Goal: Find specific page/section: Find specific page/section

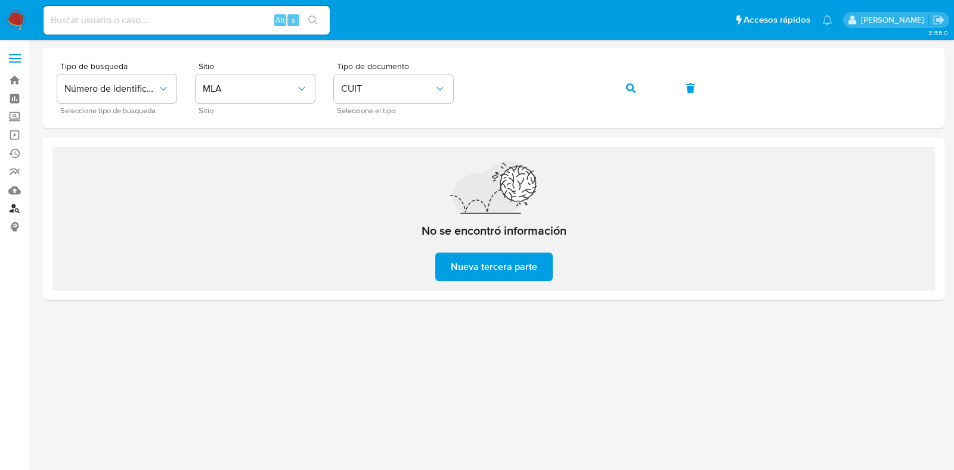
click at [12, 202] on link "Buscador de personas" at bounding box center [71, 209] width 142 height 18
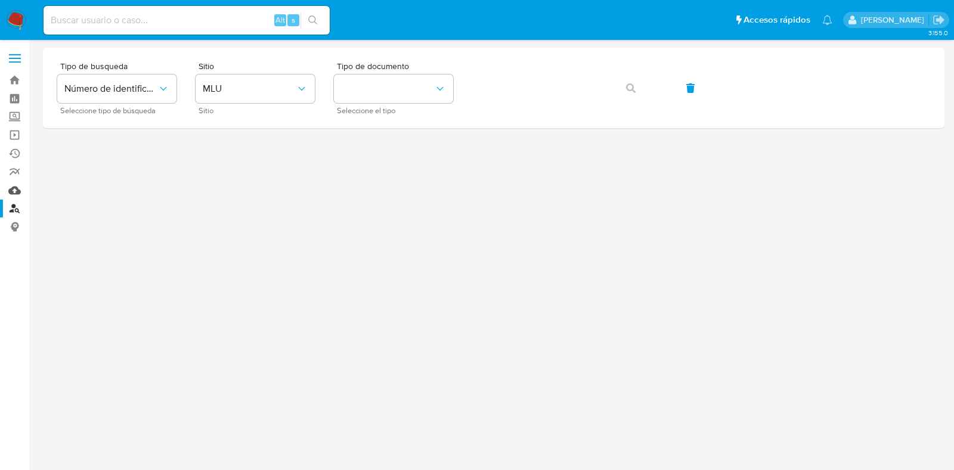
click at [12, 189] on link "Mulan" at bounding box center [71, 190] width 142 height 18
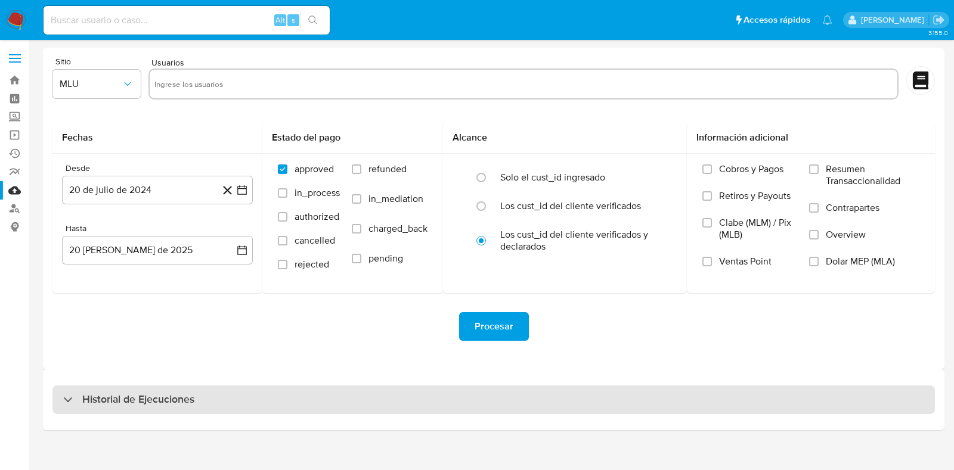
click at [131, 401] on h3 "Historial de Ejecuciones" at bounding box center [138, 400] width 112 height 14
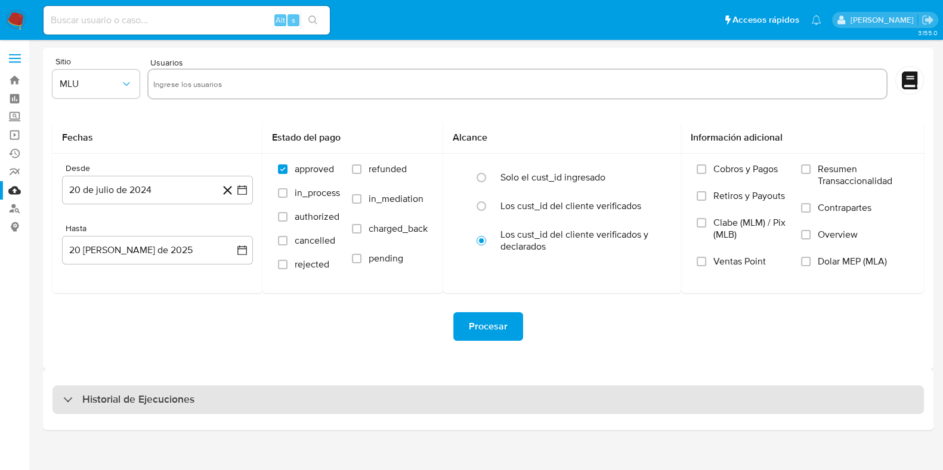
select select "10"
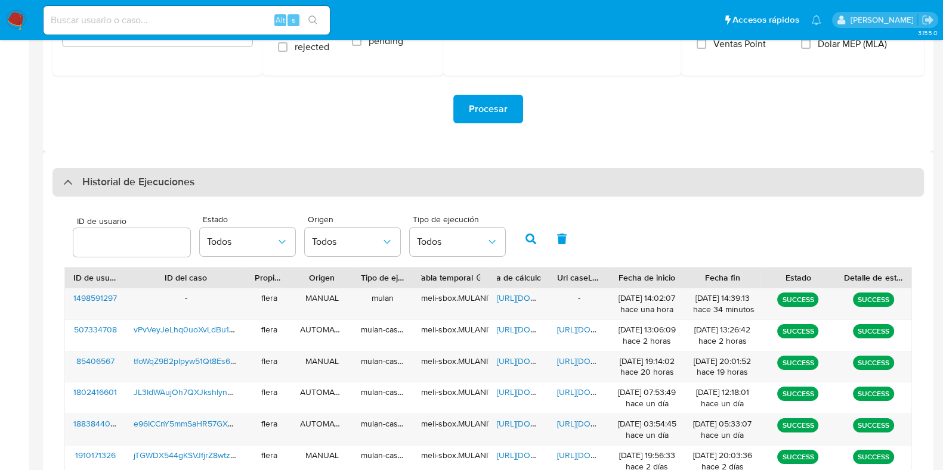
scroll to position [224, 0]
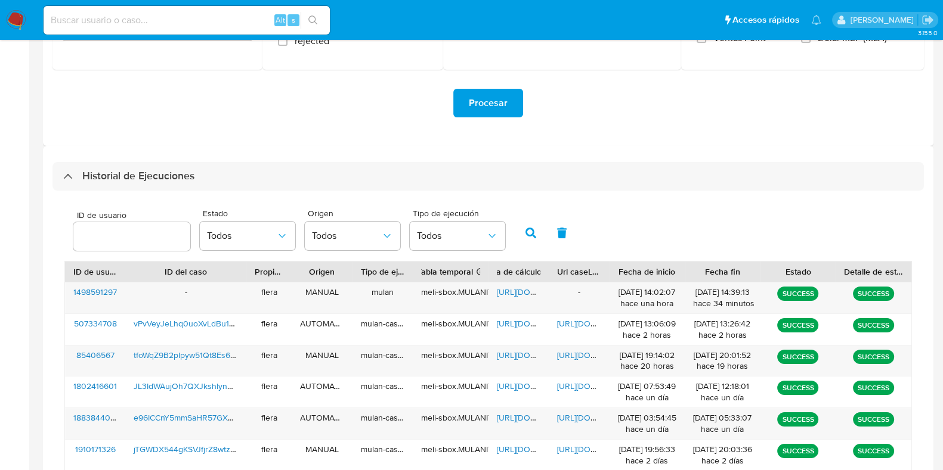
click at [117, 246] on div at bounding box center [131, 236] width 117 height 29
click at [119, 243] on input "number" at bounding box center [131, 237] width 117 height 16
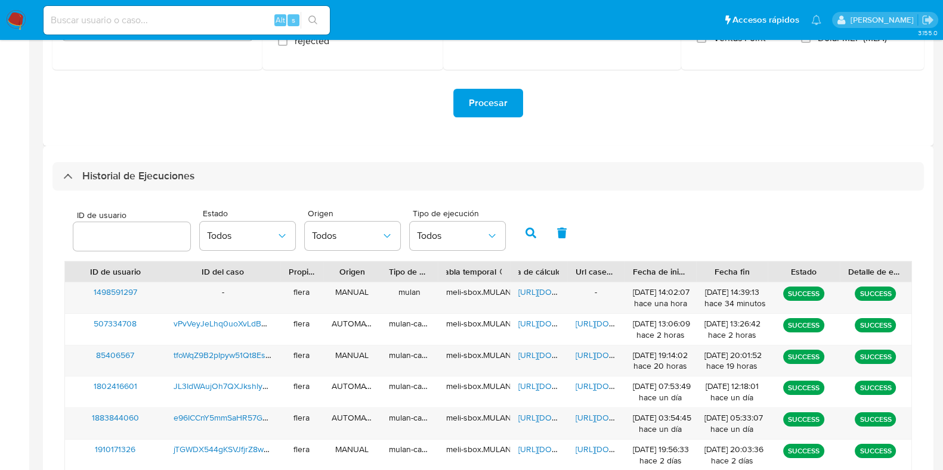
drag, startPoint x: 117, startPoint y: 269, endPoint x: 158, endPoint y: 275, distance: 41.0
click at [158, 275] on div at bounding box center [164, 272] width 21 height 20
click at [533, 295] on span "https://docs.google.com/spreadsheets/d/10o21QA99NdFwiWGDXTdhTS9J0HmsQnbyCQQ3eUw…" at bounding box center [559, 292] width 82 height 12
